Goal: Find contact information: Find contact information

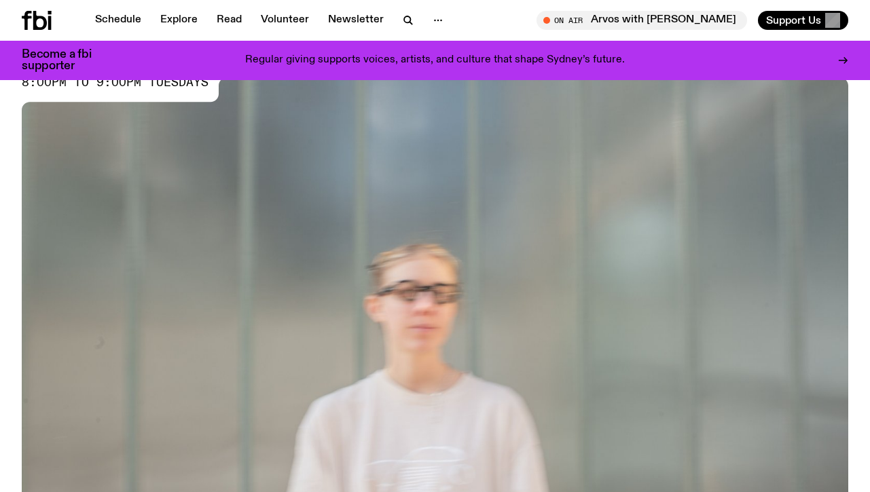
scroll to position [432, 0]
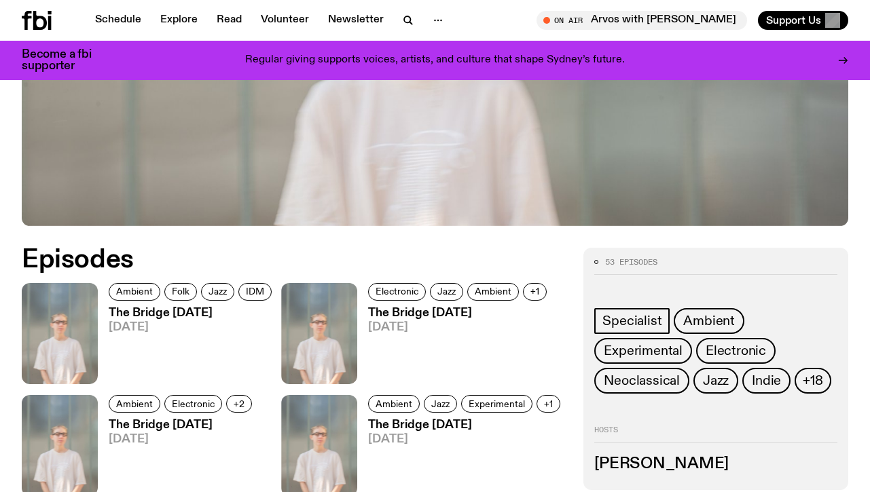
click at [205, 312] on h3 "The Bridge Tuesday" at bounding box center [192, 314] width 167 height 12
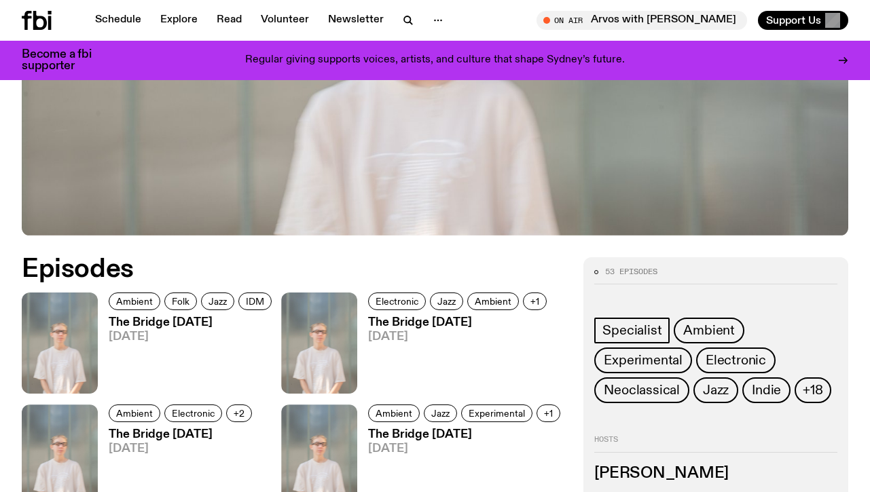
scroll to position [421, 0]
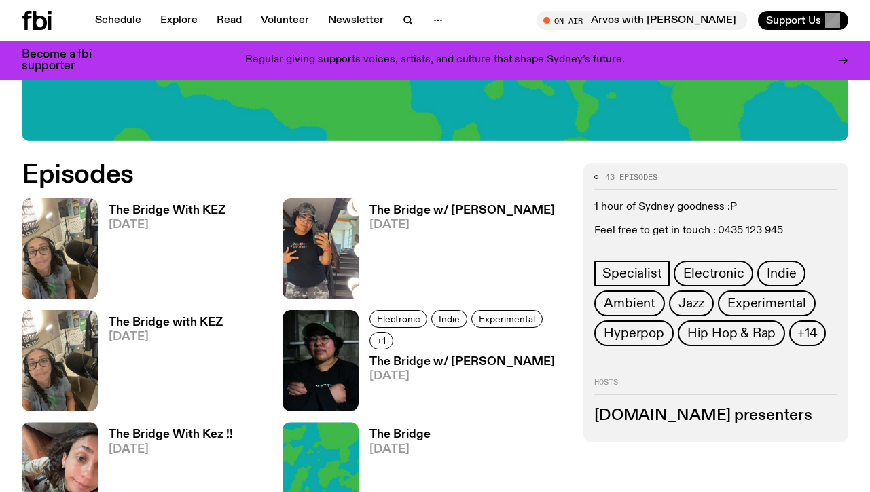
scroll to position [568, 0]
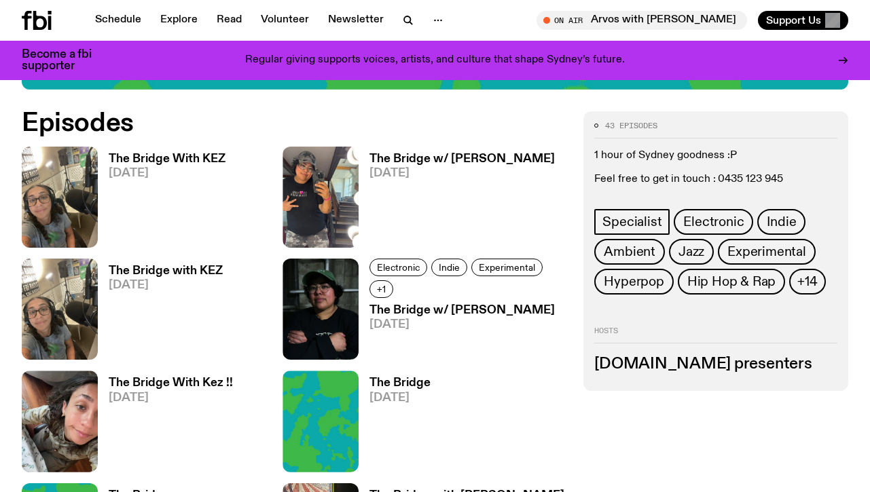
click at [477, 159] on h3 "The Bridge w/ [PERSON_NAME]" at bounding box center [461, 159] width 185 height 12
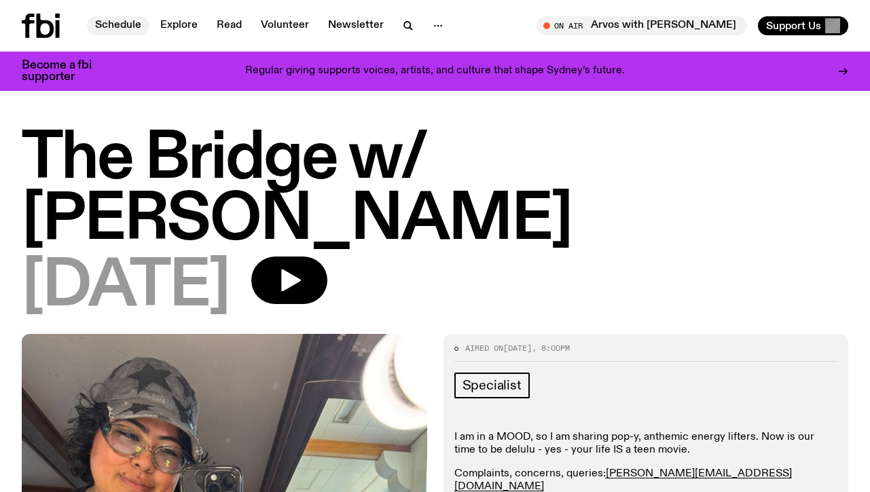
click at [124, 26] on link "Schedule" at bounding box center [118, 25] width 62 height 19
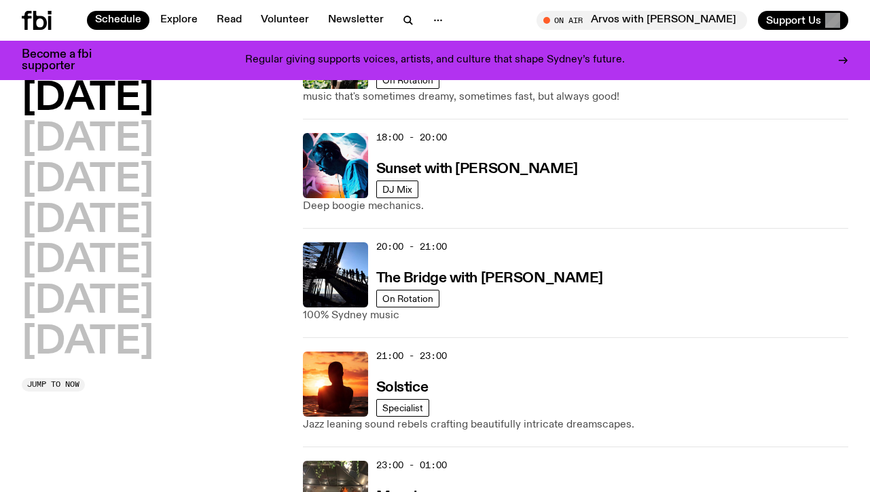
scroll to position [730, 0]
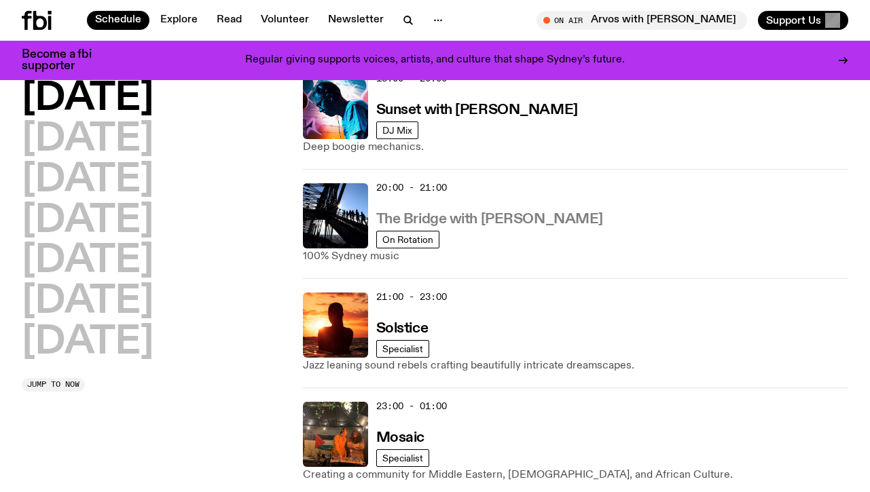
click at [495, 217] on h3 "The Bridge with [PERSON_NAME]" at bounding box center [489, 219] width 227 height 14
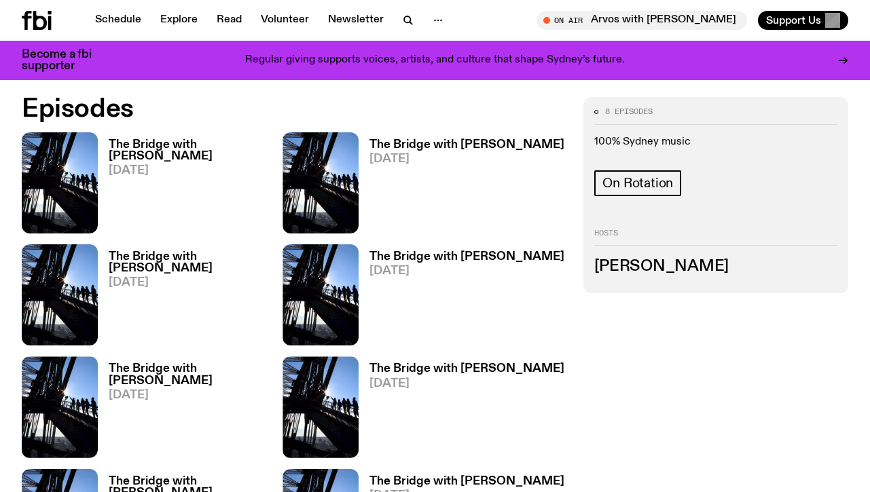
scroll to position [527, 0]
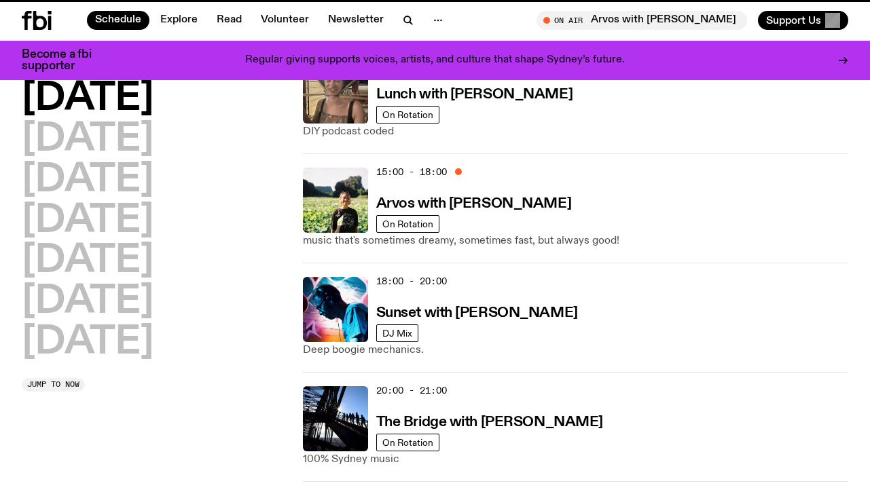
scroll to position [730, 0]
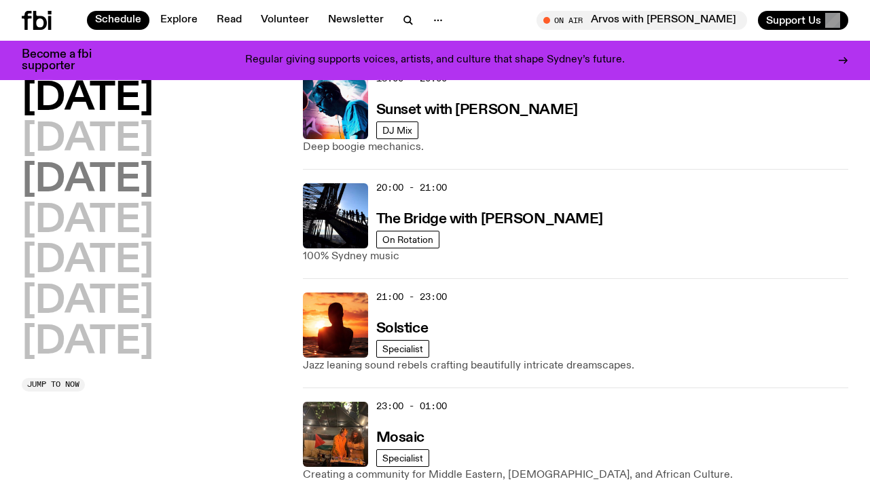
click at [153, 196] on h2 "[DATE]" at bounding box center [88, 181] width 132 height 38
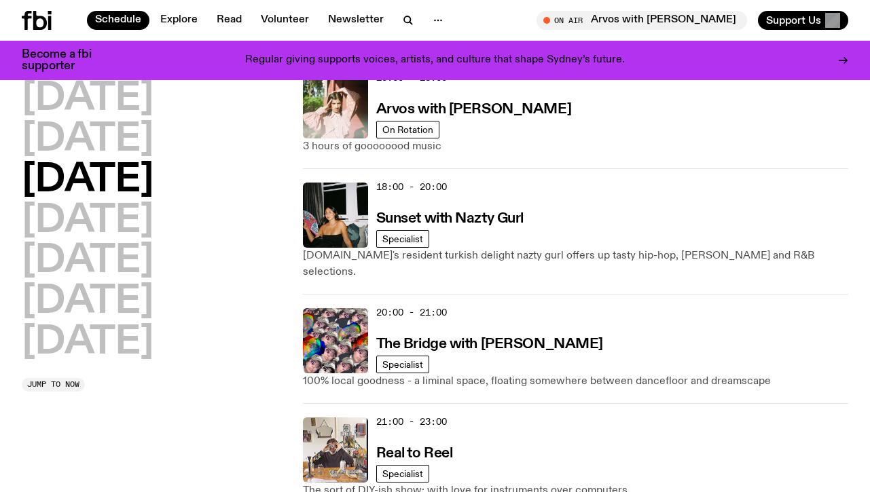
scroll to position [639, 0]
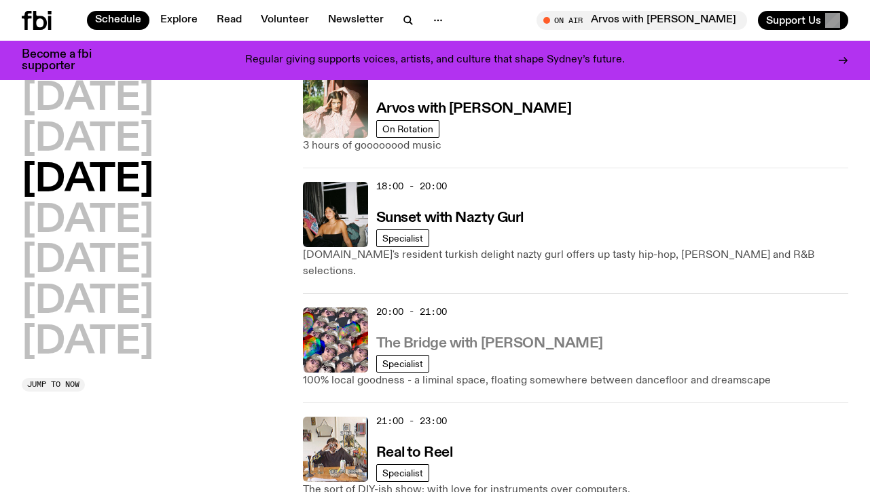
click at [505, 337] on h3 "The Bridge with [PERSON_NAME]" at bounding box center [489, 344] width 227 height 14
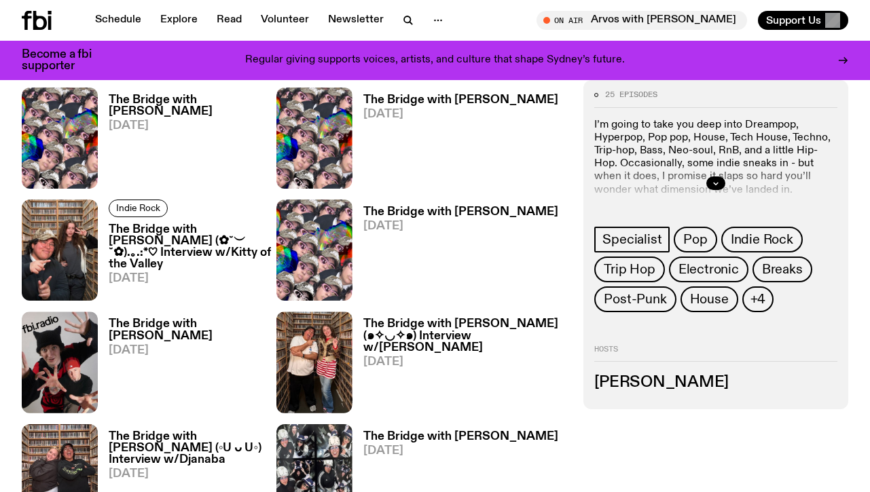
scroll to position [707, 0]
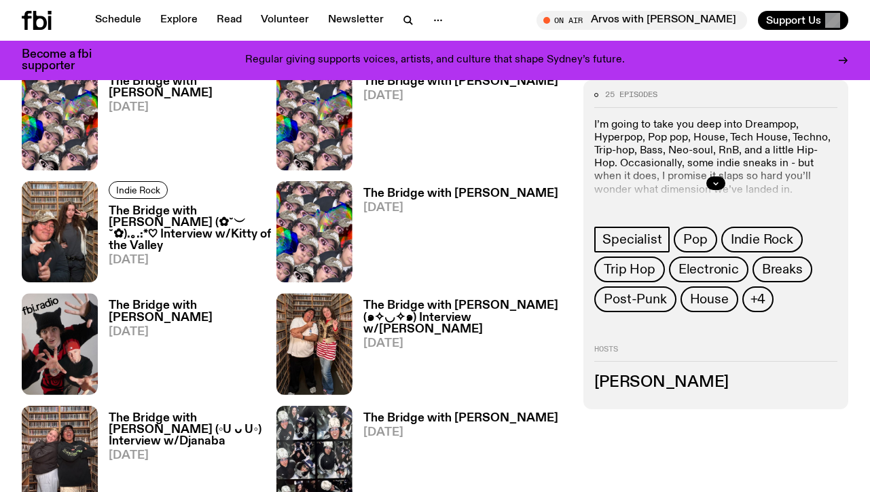
click at [716, 192] on div at bounding box center [715, 183] width 243 height 43
click at [716, 180] on icon "button" at bounding box center [715, 184] width 8 height 8
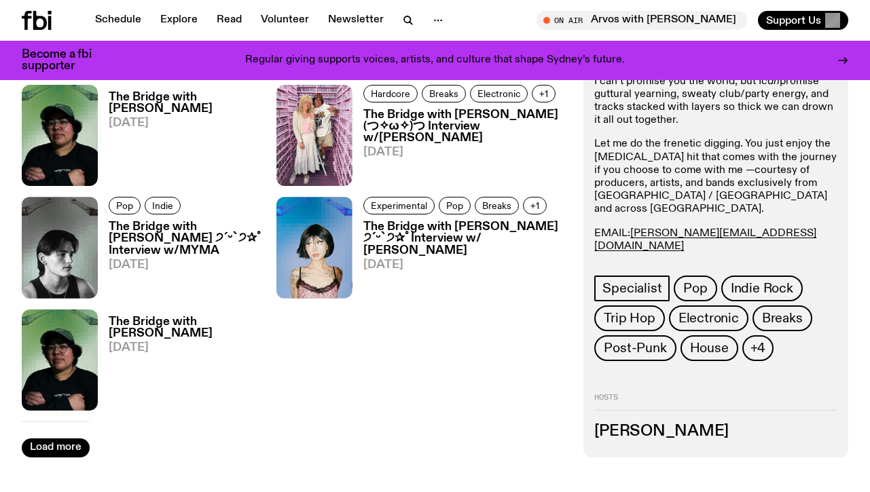
scroll to position [1814, 0]
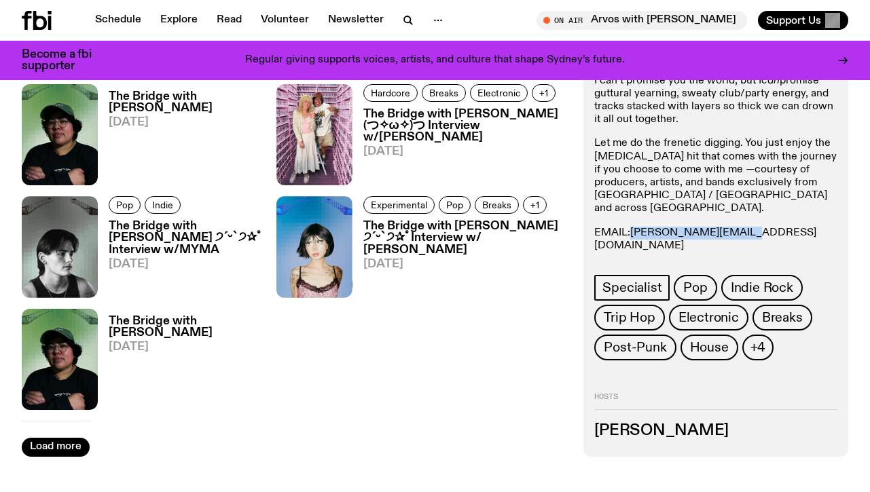
drag, startPoint x: 745, startPoint y: 217, endPoint x: 635, endPoint y: 218, distance: 110.0
click at [635, 227] on p "EMAIL: [PERSON_NAME][EMAIL_ADDRESS][DOMAIN_NAME] INSTA: Mama de Leche Text in: …" at bounding box center [715, 253] width 243 height 52
copy link "[PERSON_NAME][EMAIL_ADDRESS][DOMAIN_NAME]"
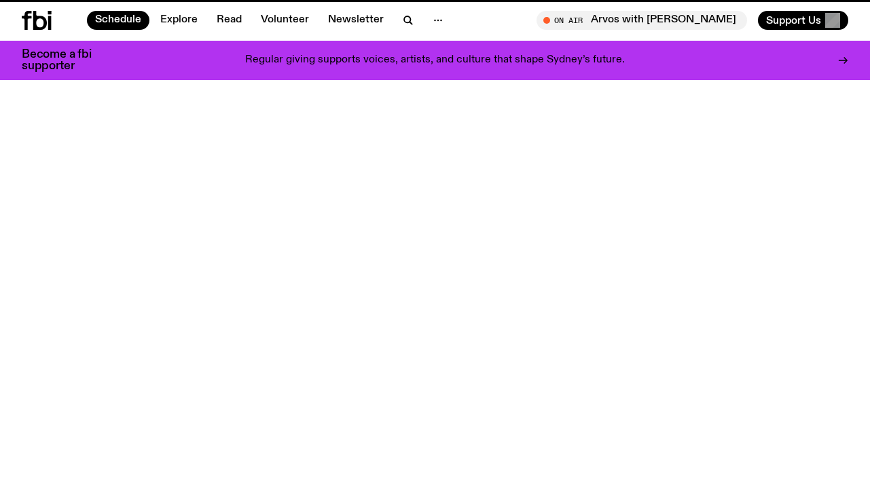
scroll to position [639, 0]
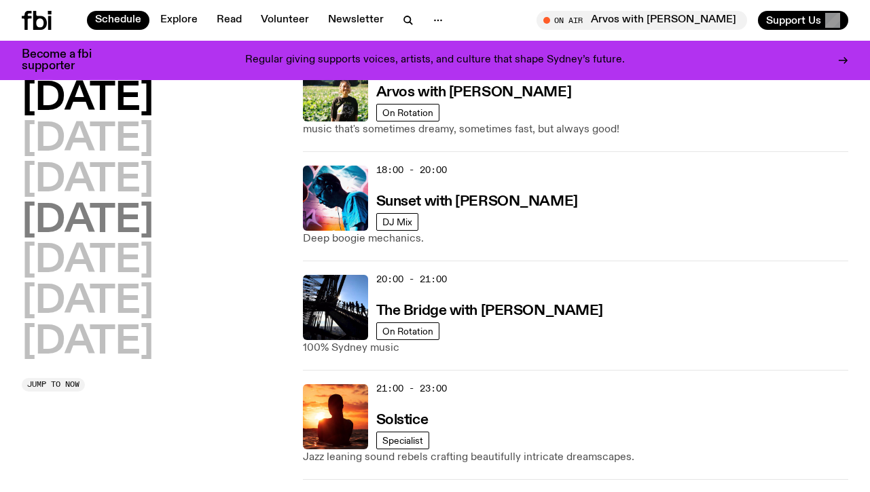
click at [132, 219] on h2 "[DATE]" at bounding box center [88, 221] width 132 height 38
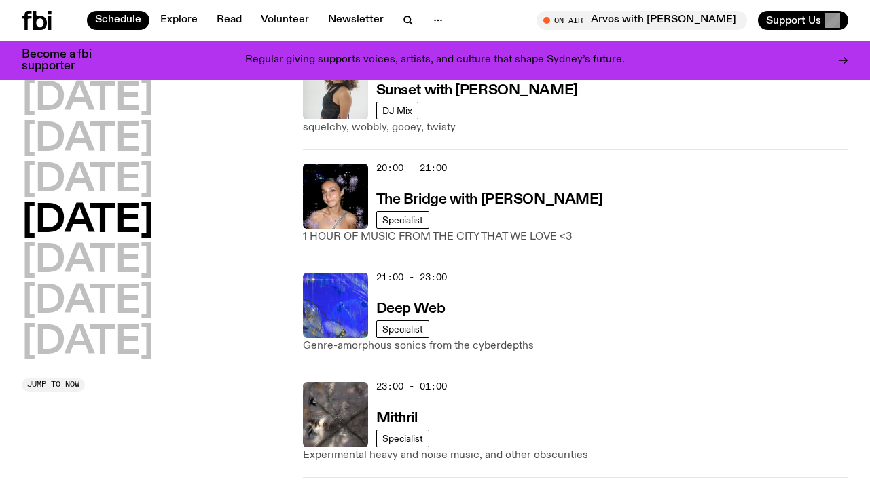
scroll to position [779, 0]
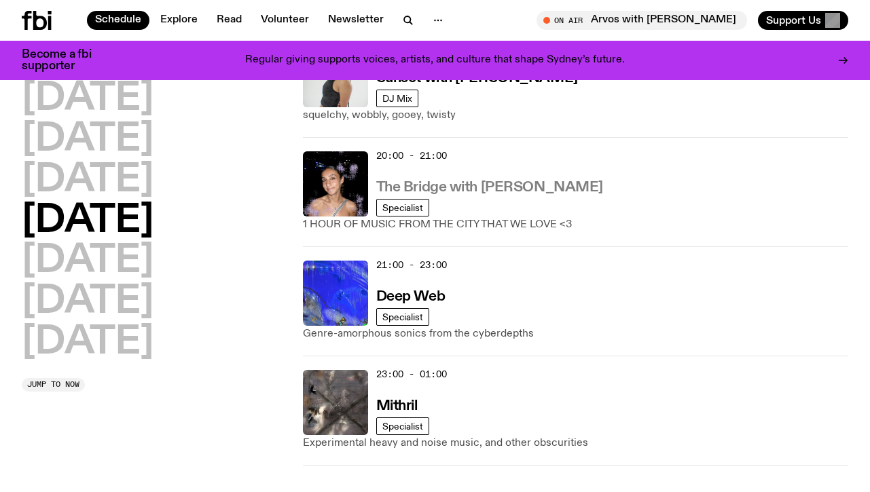
click at [503, 181] on h3 "The Bridge with [PERSON_NAME]" at bounding box center [489, 188] width 227 height 14
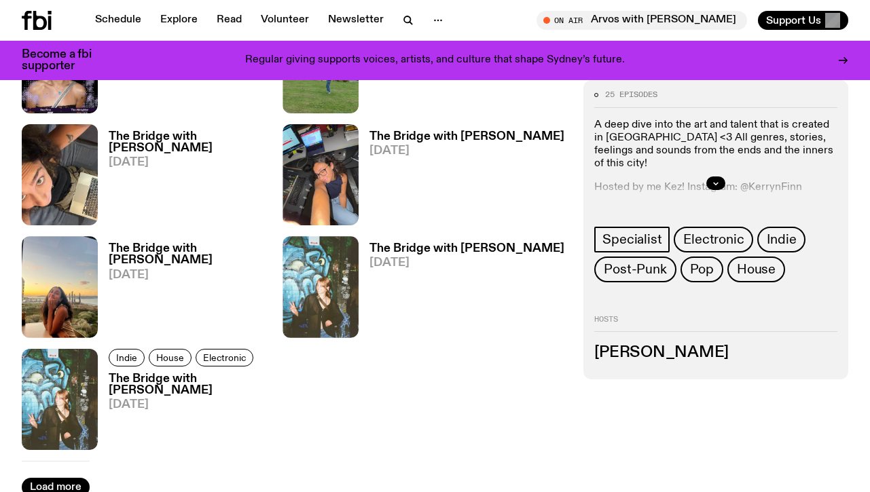
scroll to position [1623, 0]
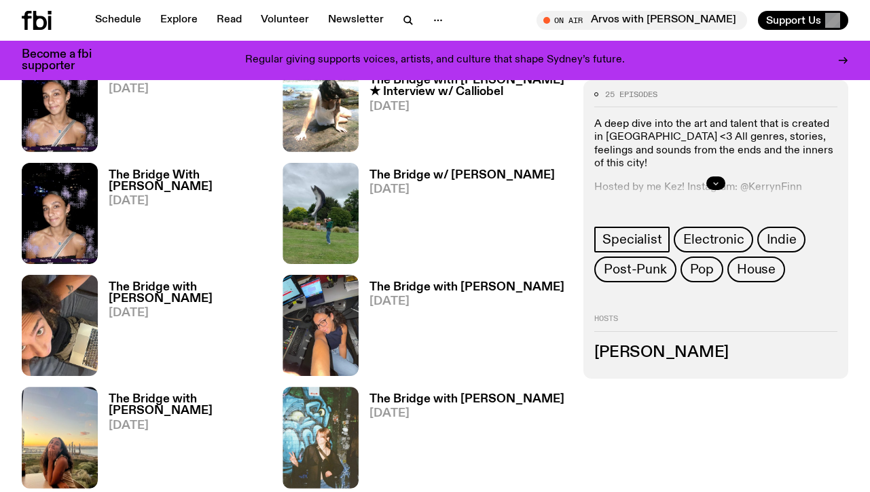
click at [715, 183] on icon "button" at bounding box center [715, 184] width 8 height 8
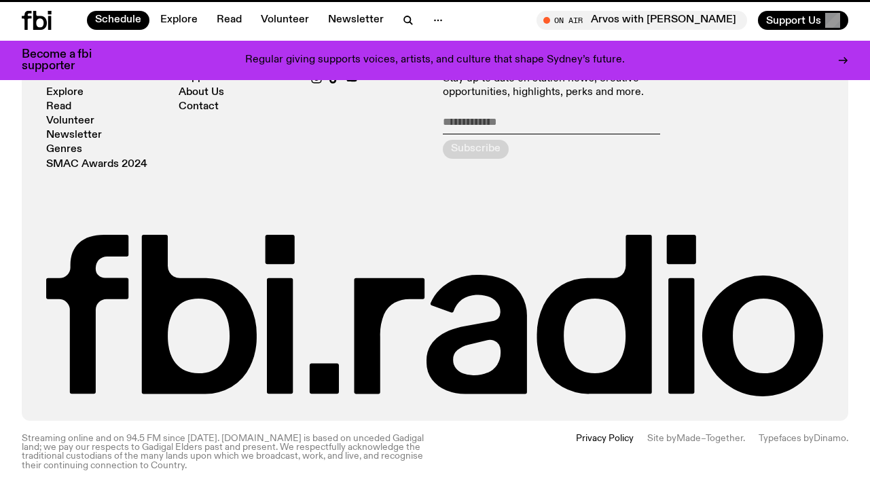
scroll to position [779, 0]
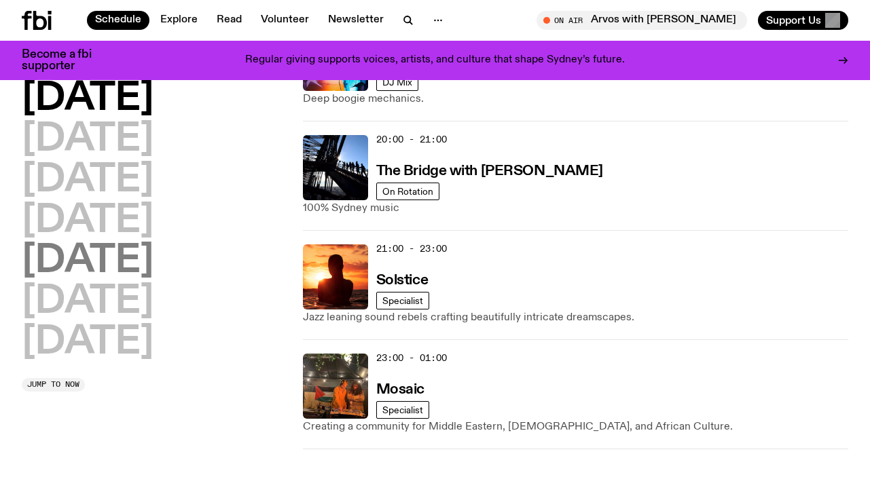
click at [96, 246] on h2 "[DATE]" at bounding box center [88, 261] width 132 height 38
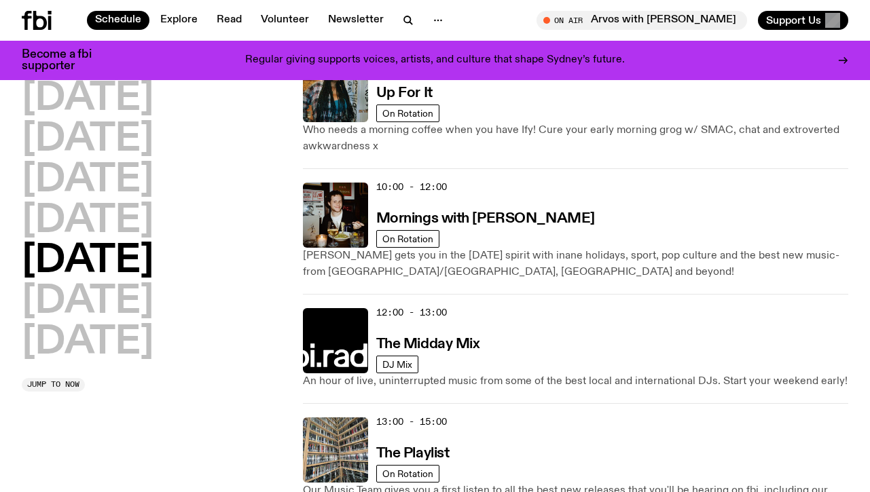
scroll to position [0, 0]
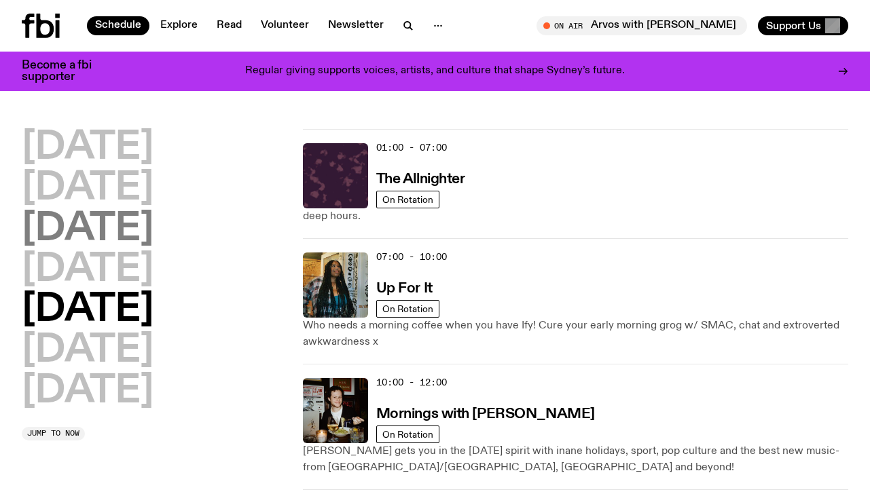
click at [153, 231] on h2 "[DATE]" at bounding box center [88, 229] width 132 height 38
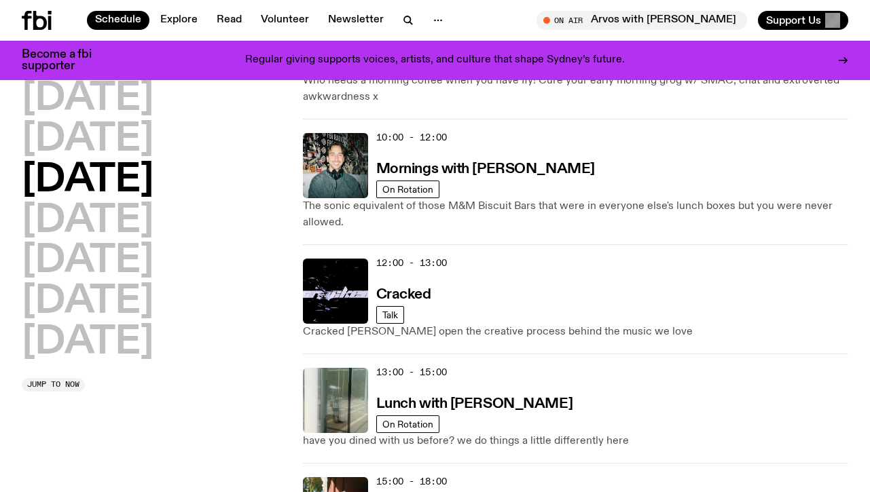
scroll to position [259, 0]
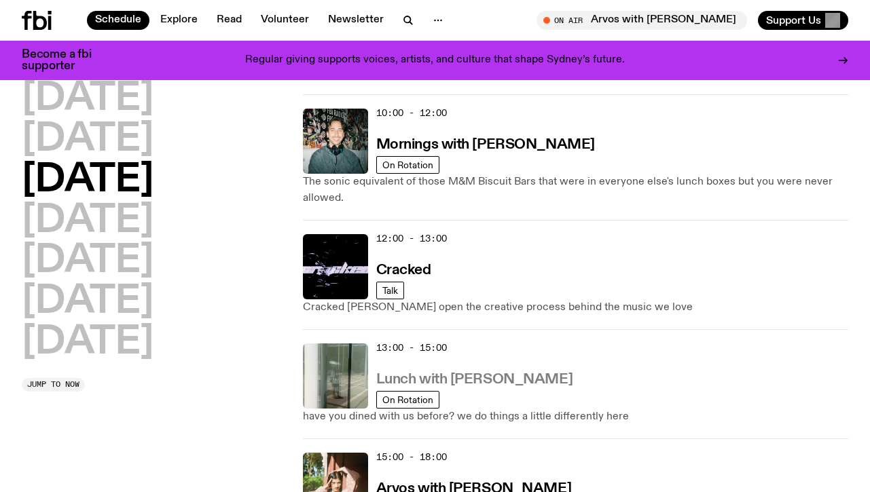
click at [507, 386] on h3 "Lunch with [PERSON_NAME]" at bounding box center [474, 380] width 196 height 14
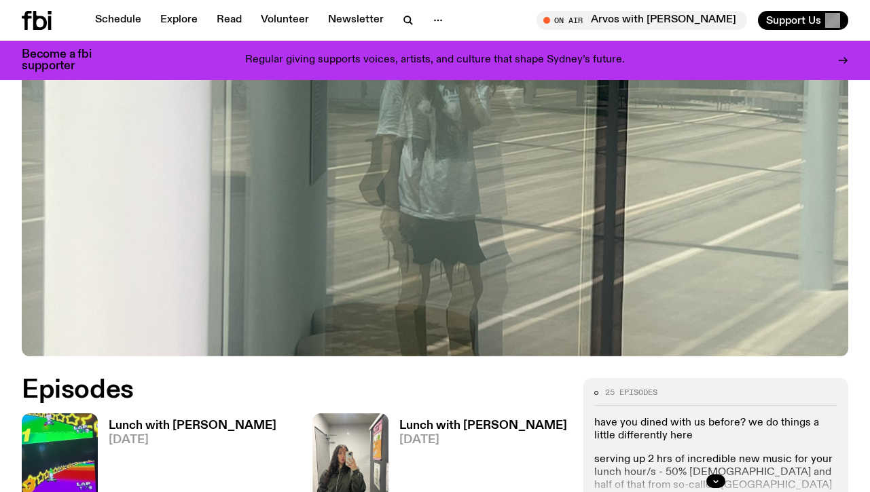
scroll to position [660, 0]
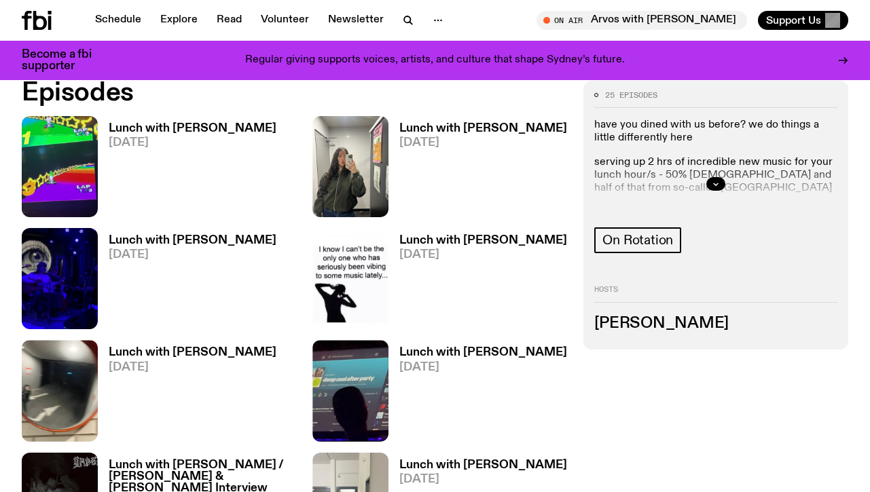
click at [719, 196] on div at bounding box center [715, 183] width 243 height 43
click at [715, 189] on button "button" at bounding box center [715, 184] width 19 height 14
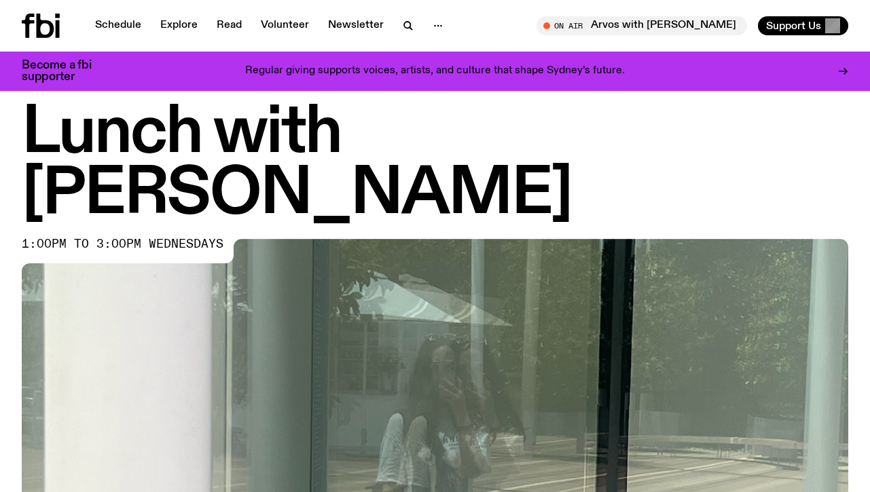
scroll to position [0, 0]
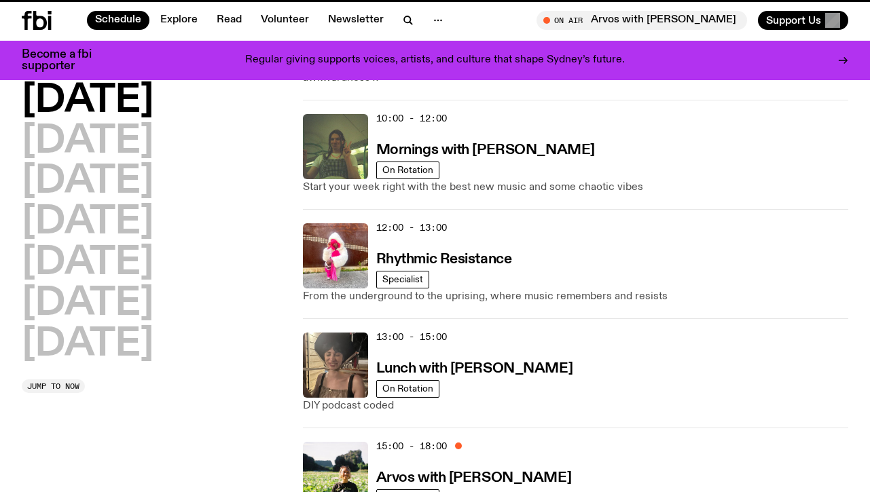
scroll to position [248, 0]
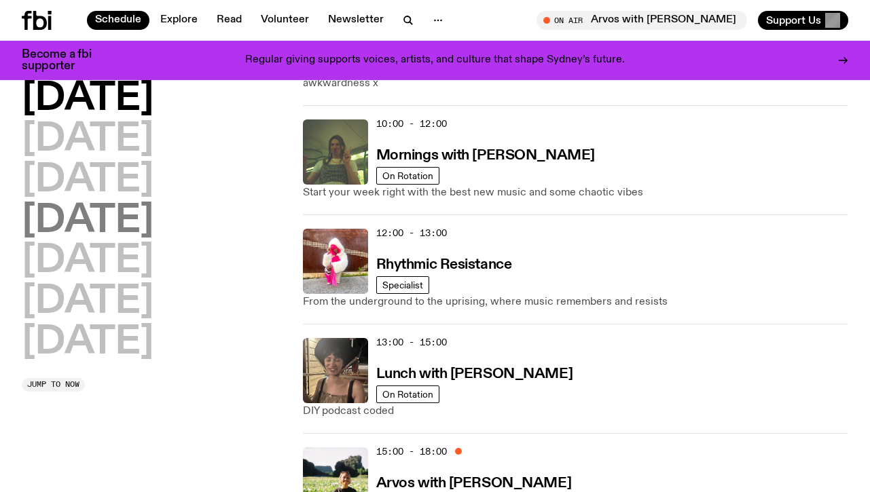
click at [153, 221] on h2 "[DATE]" at bounding box center [88, 221] width 132 height 38
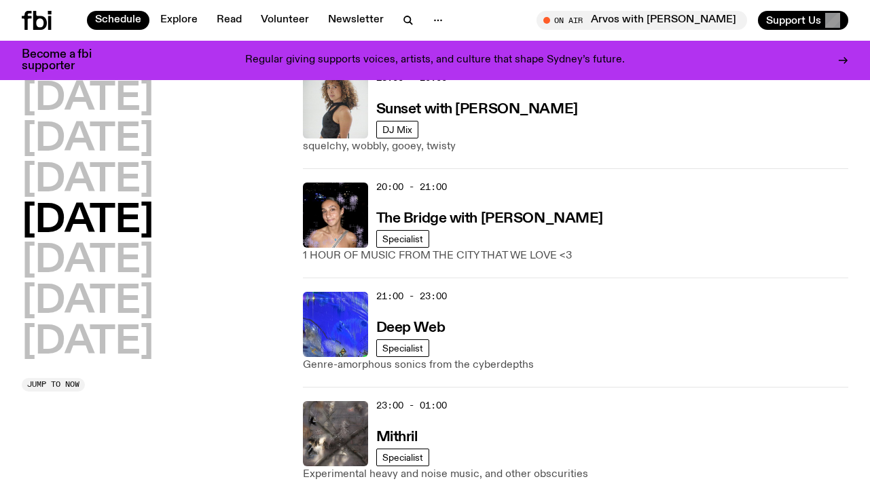
scroll to position [751, 0]
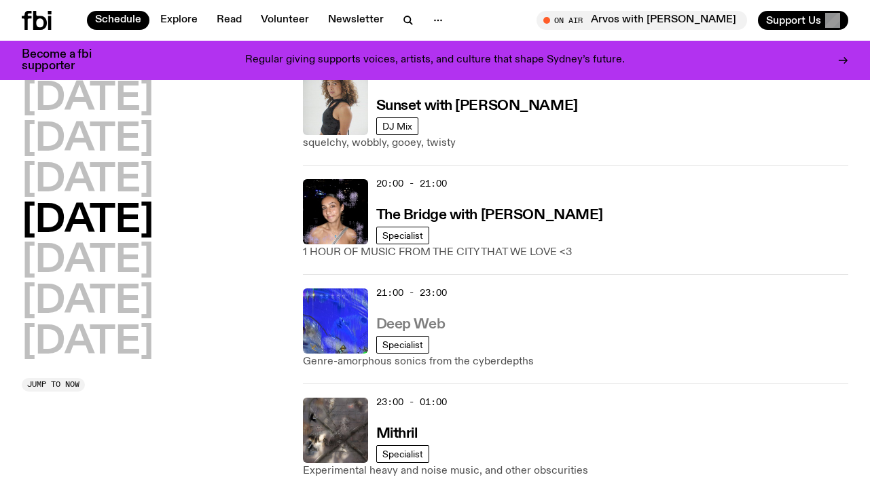
click at [424, 318] on h3 "Deep Web" at bounding box center [410, 325] width 69 height 14
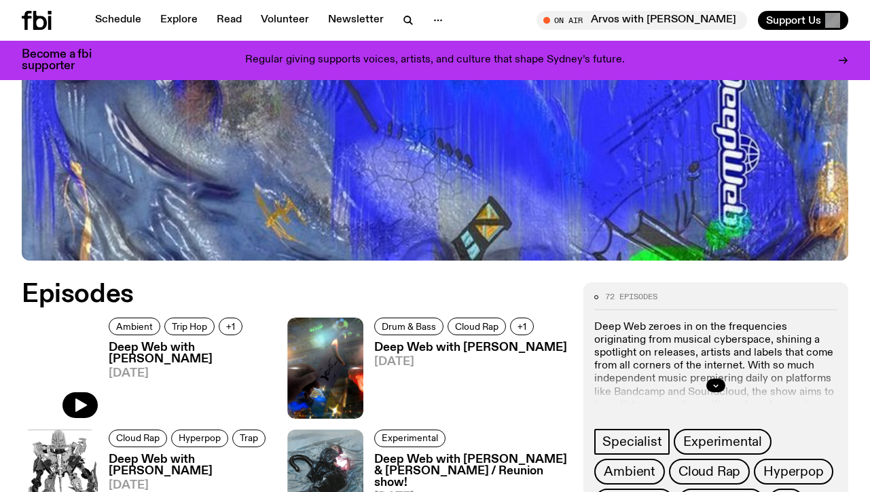
scroll to position [420, 0]
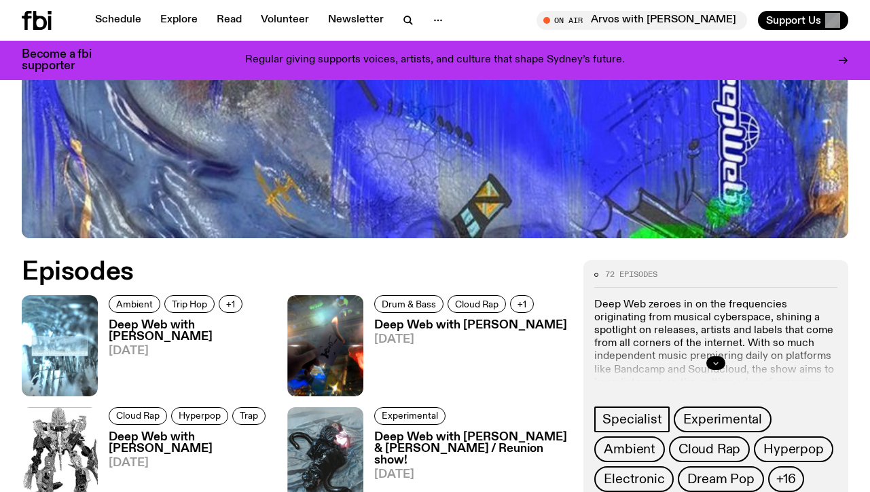
click at [718, 360] on icon "button" at bounding box center [715, 363] width 8 height 8
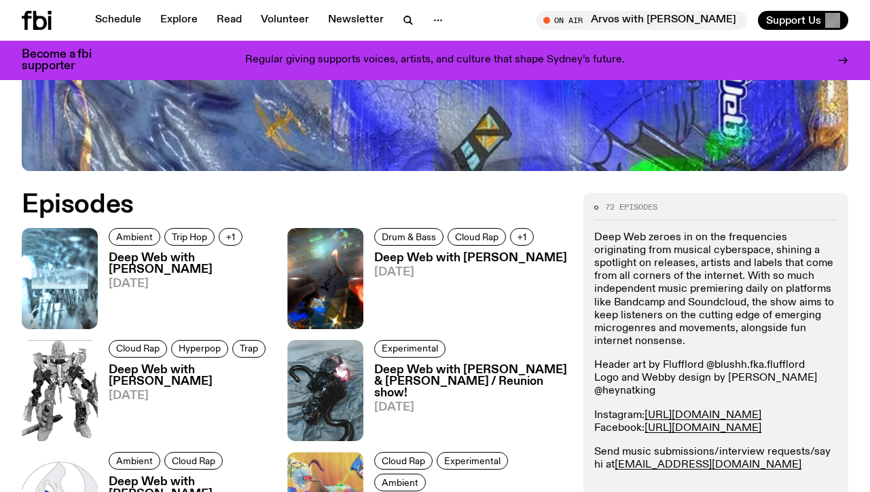
scroll to position [519, 0]
